Goal: Task Accomplishment & Management: Use online tool/utility

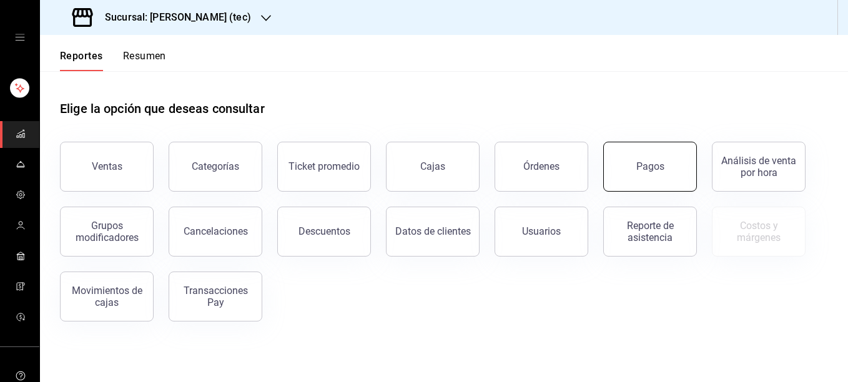
click at [663, 166] on div "Pagos" at bounding box center [651, 167] width 28 height 12
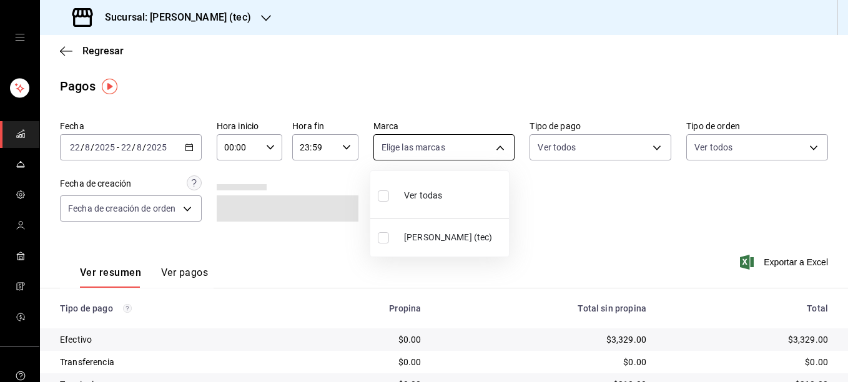
click at [493, 148] on body "Sucursal: [PERSON_NAME] (tec) Regresar Pagos Fecha [DATE] [DATE] - [DATE] [DATE…" at bounding box center [424, 191] width 848 height 382
click at [382, 241] on input "checkbox" at bounding box center [383, 237] width 11 height 11
checkbox input "true"
type input "c6f2de5c-732c-42eb-a6cb-d0ccc1d7036d"
checkbox input "true"
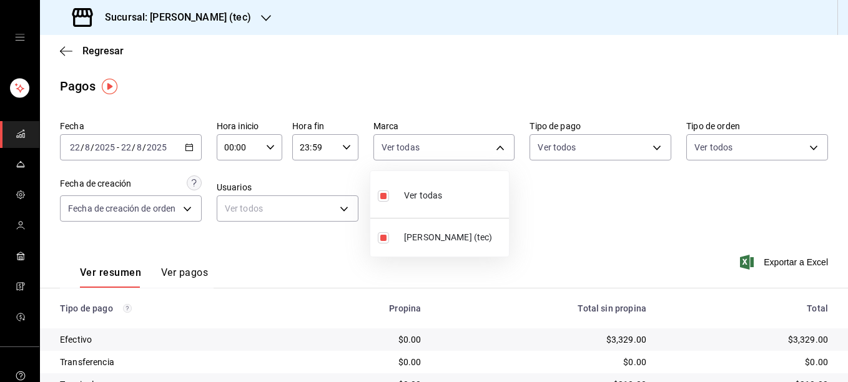
click at [655, 155] on div at bounding box center [424, 191] width 848 height 382
click at [655, 155] on body "Sucursal: Rosa Nautica (tec) Regresar Pagos Fecha 2025-08-22 22 / 8 / 2025 - 20…" at bounding box center [424, 191] width 848 height 382
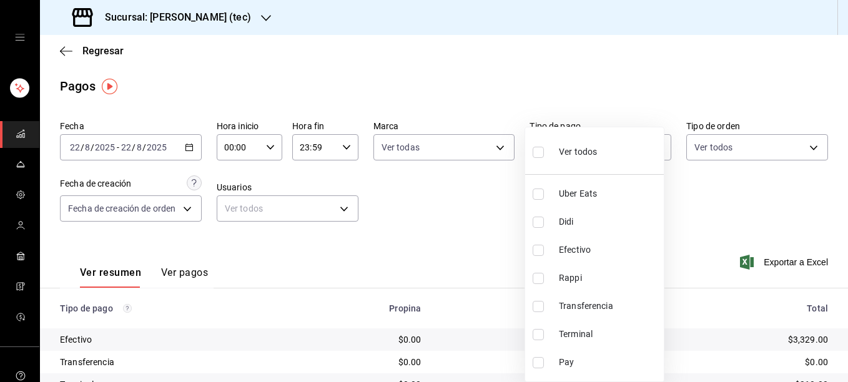
click at [543, 254] on input "checkbox" at bounding box center [538, 250] width 11 height 11
checkbox input "true"
type input "1b06d320-5b7d-40cf-b0a9-ba14998cd477"
drag, startPoint x: 841, startPoint y: 91, endPoint x: 843, endPoint y: 126, distance: 35.0
click at [843, 126] on div at bounding box center [424, 191] width 848 height 382
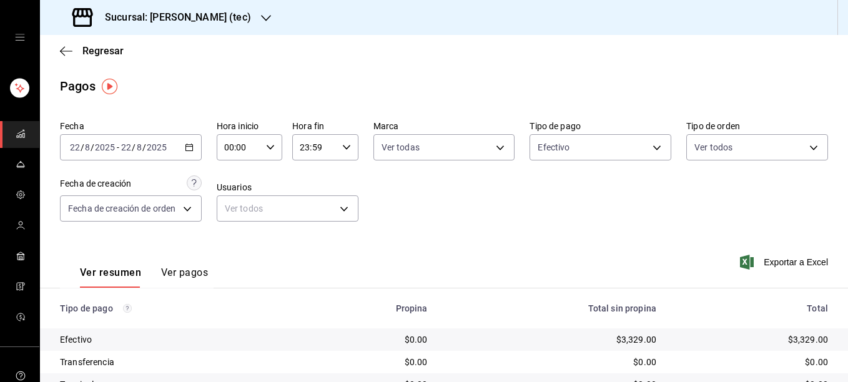
click at [186, 274] on button "Ver pagos" at bounding box center [184, 277] width 47 height 21
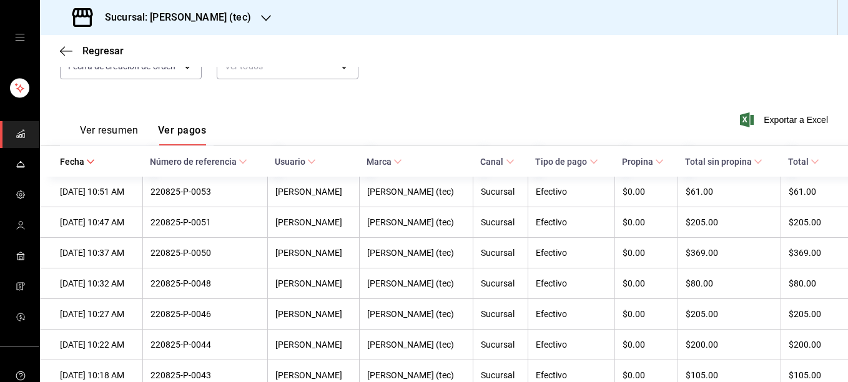
scroll to position [139, 0]
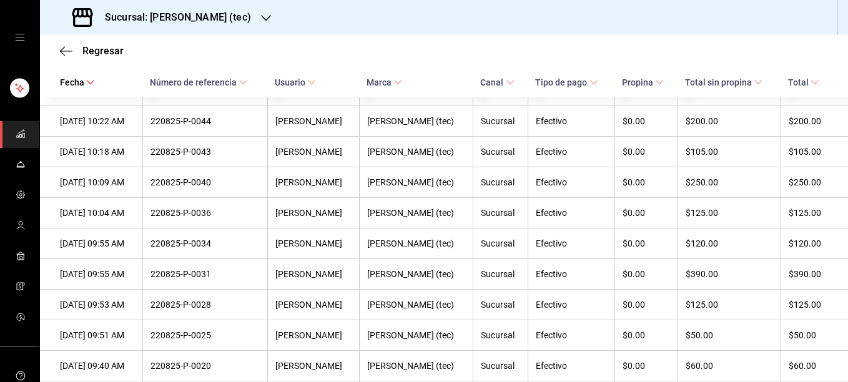
scroll to position [372, 0]
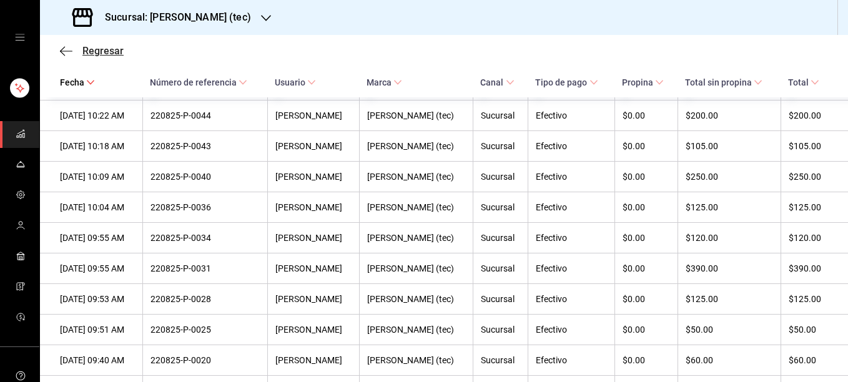
click at [64, 55] on icon "button" at bounding box center [62, 50] width 5 height 9
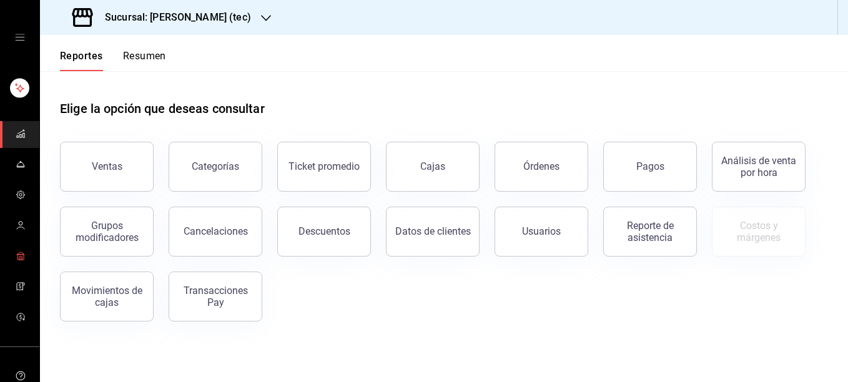
click at [16, 258] on icon "mailbox folders" at bounding box center [21, 256] width 10 height 10
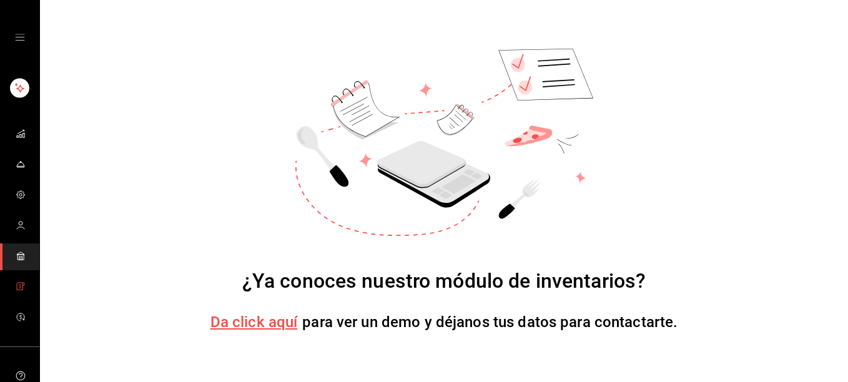
click at [16, 287] on icon "mailbox folders" at bounding box center [21, 287] width 10 height 10
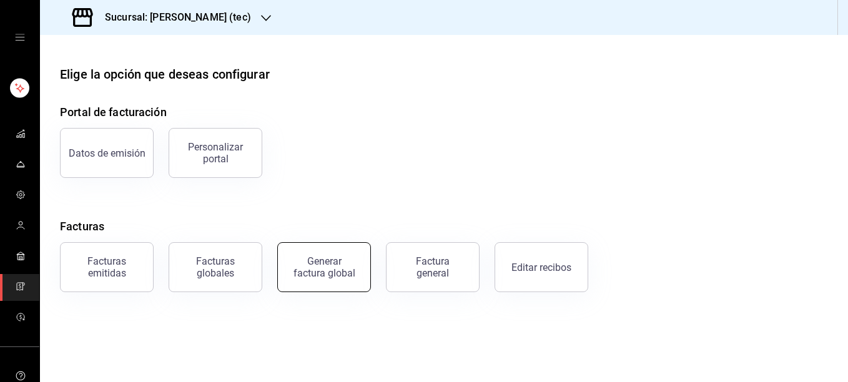
click at [349, 270] on div "Generar factura global" at bounding box center [324, 268] width 62 height 24
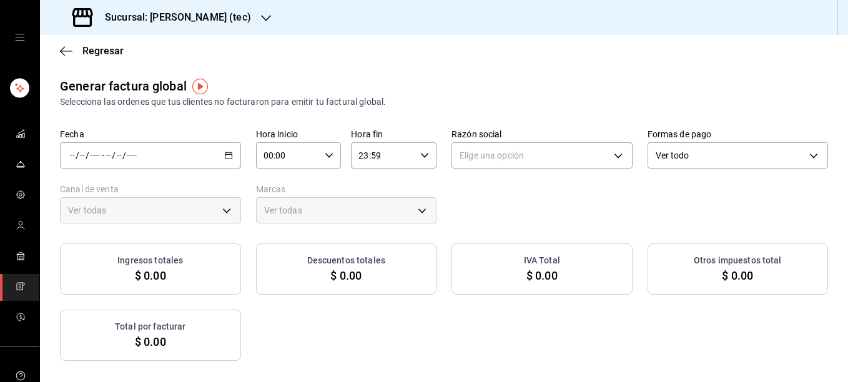
type input "PARROT,UBER_EATS,RAPPI,DIDI_FOOD,ONLINE"
click at [227, 157] on icon "button" at bounding box center [228, 155] width 9 height 9
click at [101, 189] on span "Rango de fechas" at bounding box center [119, 193] width 97 height 13
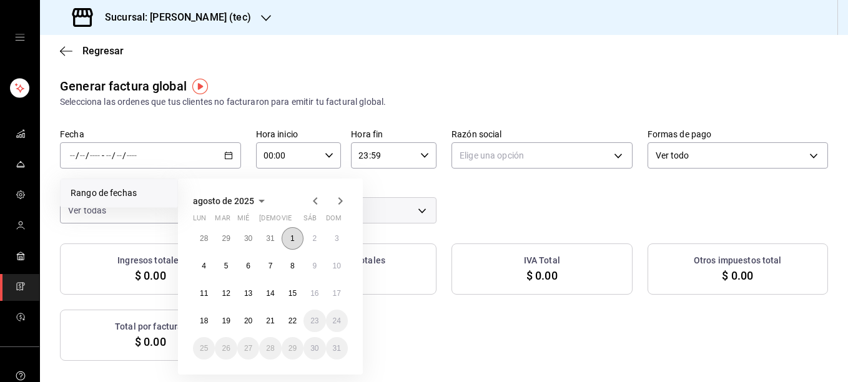
click at [298, 241] on button "1" at bounding box center [293, 238] width 22 height 22
click at [264, 277] on div "28 29 30 31 1 2 3 4 5 6 7 8 9 10 11 12 13 14 15 16 17 18 19 20 21 22 23 24 25 2…" at bounding box center [270, 293] width 155 height 132
click at [267, 269] on button "7" at bounding box center [270, 266] width 22 height 22
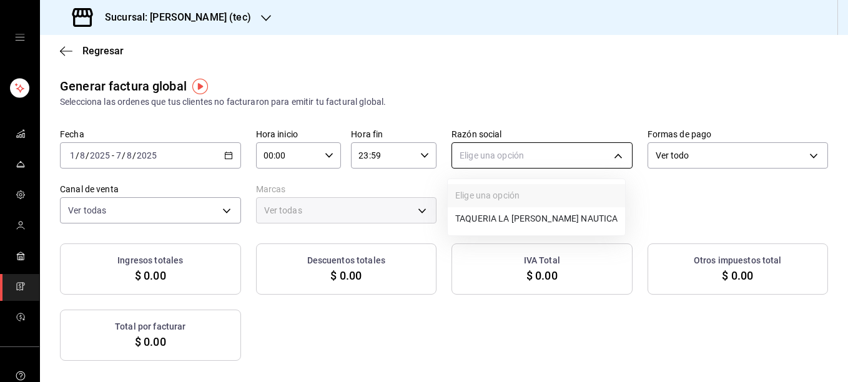
click at [613, 154] on body "Sucursal: [PERSON_NAME] (tec) Regresar Generar factura global Selecciona las or…" at bounding box center [424, 191] width 848 height 382
click at [492, 224] on li "TAQUERIA LA [PERSON_NAME] NAUTICA" at bounding box center [536, 218] width 177 height 23
type input "116d4d5c-2d3b-43d7-887b-986bef790ce9"
type input "c6f2de5c-732c-42eb-a6cb-d0ccc1d7036d"
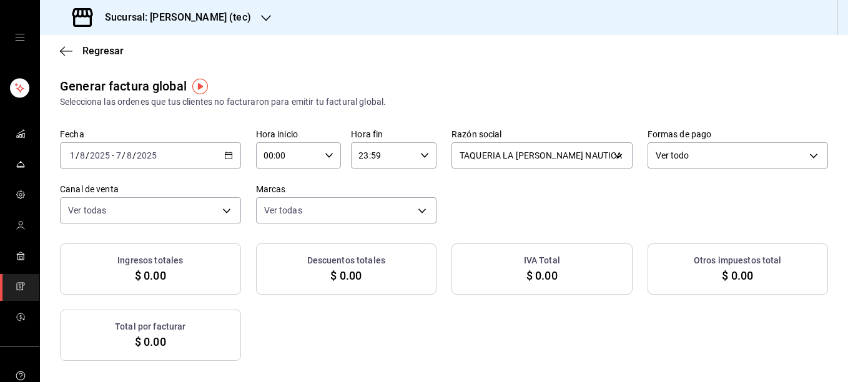
click at [568, 95] on div "Generar factura global Selecciona las ordenes que tus clientes no facturaron pa…" at bounding box center [444, 93] width 768 height 32
click at [487, 74] on main "Regresar Generar factura global Selecciona las ordenes que tus clientes no fact…" at bounding box center [444, 340] width 808 height 611
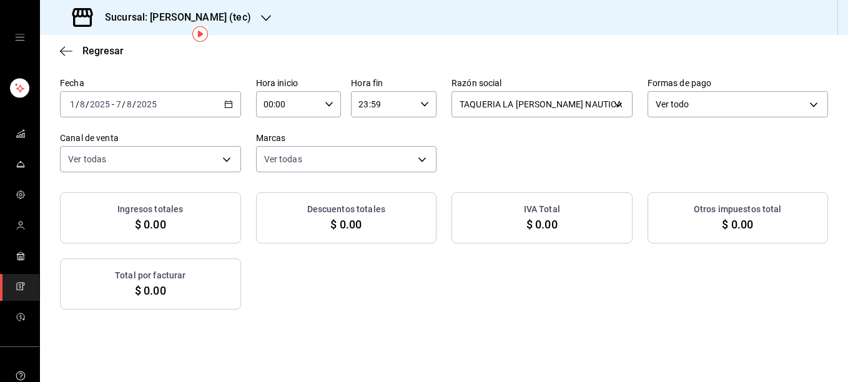
scroll to position [54, 0]
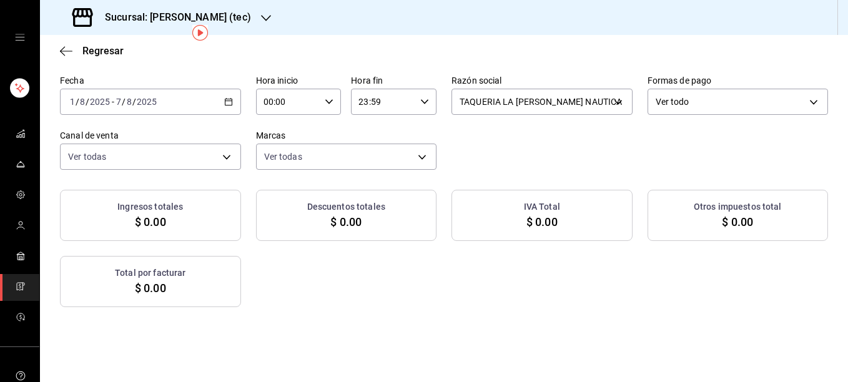
click at [543, 344] on div "Generar factura global Selecciona las ordenes que tus clientes no facturaron pa…" at bounding box center [444, 297] width 808 height 549
click at [231, 103] on div "[DATE] [DATE] - [DATE] [DATE]" at bounding box center [150, 102] width 181 height 26
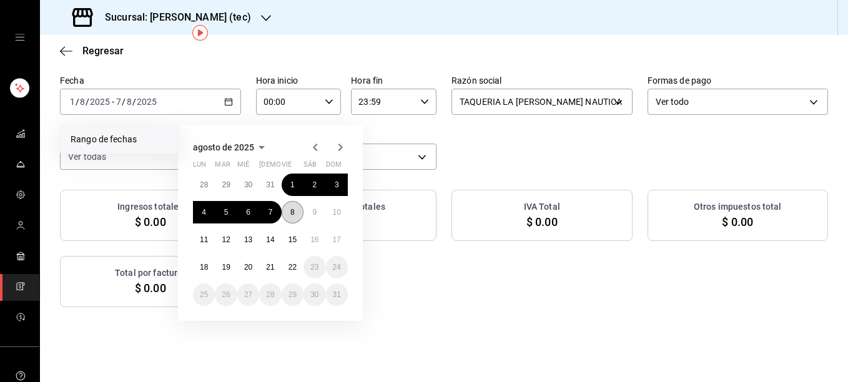
click at [291, 211] on abbr "8" at bounding box center [292, 212] width 4 height 9
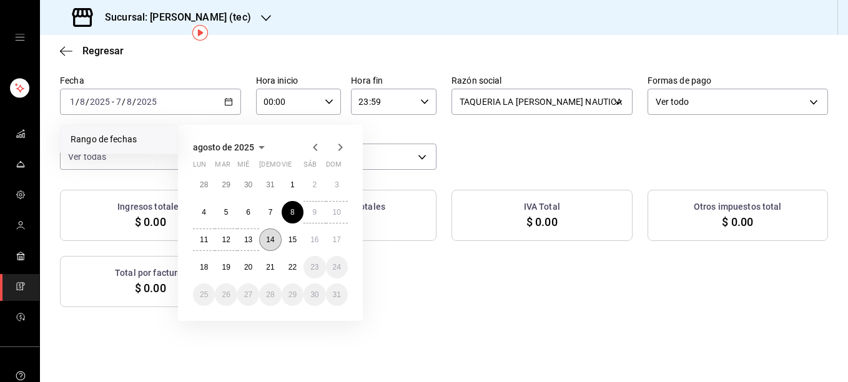
click at [270, 236] on abbr "14" at bounding box center [270, 240] width 8 height 9
